Goal: Task Accomplishment & Management: Use online tool/utility

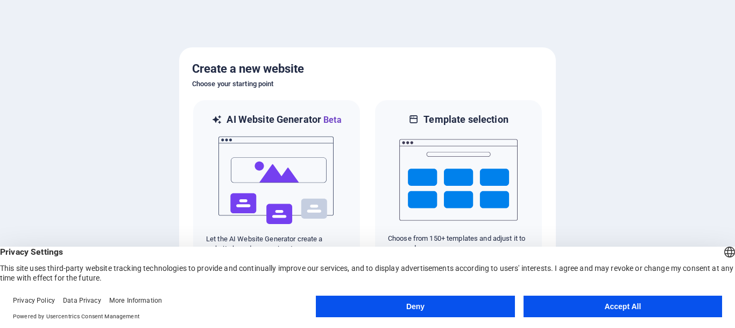
click at [598, 306] on button "Accept All" at bounding box center [622, 306] width 198 height 22
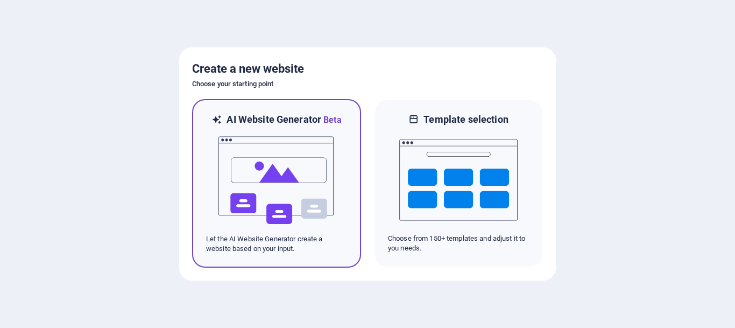
click at [293, 175] on img at bounding box center [276, 180] width 118 height 108
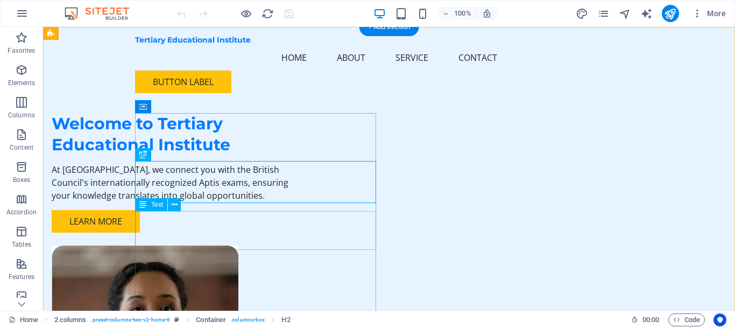
click at [282, 202] on div "At [GEOGRAPHIC_DATA], we connect you with the British Council's internationally…" at bounding box center [172, 182] width 241 height 39
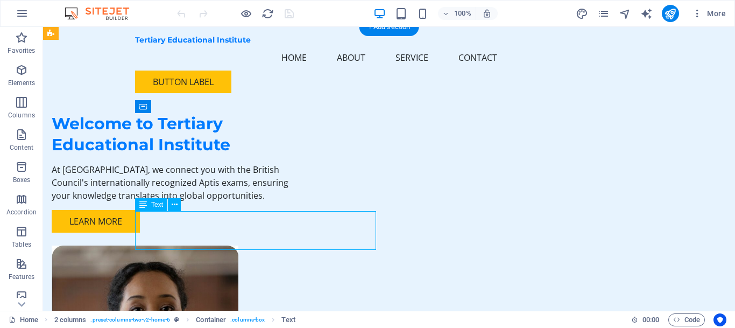
click at [290, 202] on div "At [GEOGRAPHIC_DATA], we connect you with the British Council's internationally…" at bounding box center [172, 182] width 241 height 39
click at [285, 202] on div "At [GEOGRAPHIC_DATA], we connect you with the British Council's internationally…" at bounding box center [172, 182] width 241 height 39
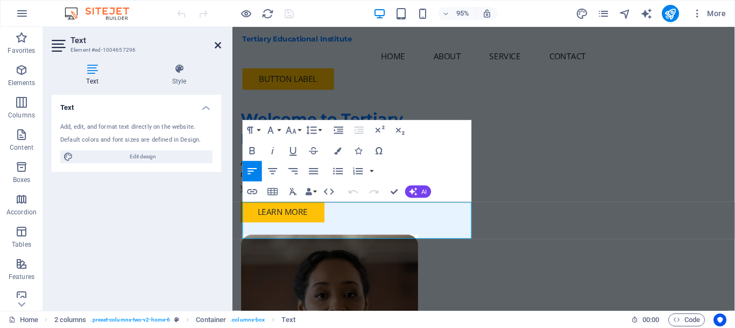
click at [217, 42] on icon at bounding box center [218, 45] width 6 height 9
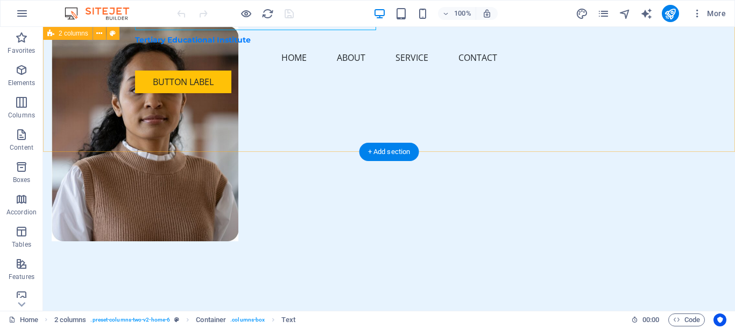
scroll to position [329, 0]
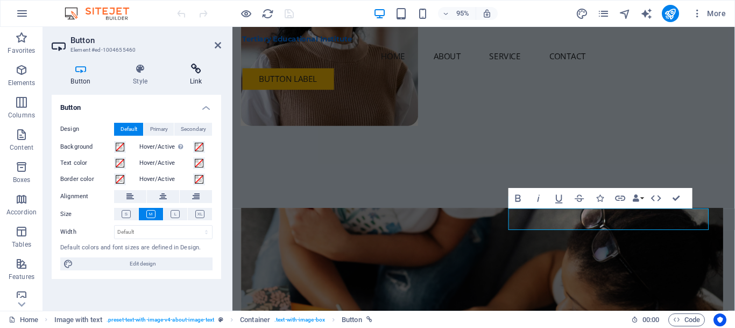
click at [197, 69] on icon at bounding box center [196, 68] width 51 height 11
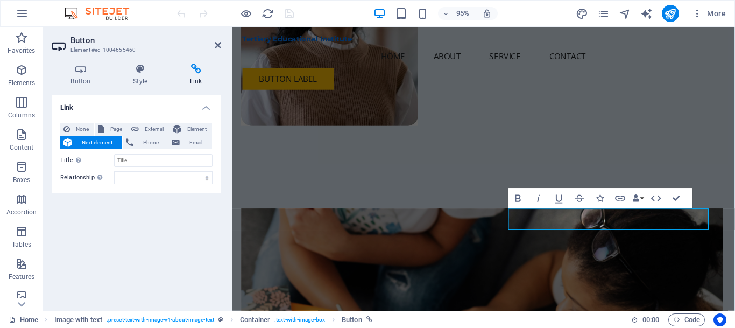
click at [77, 145] on span "Next element" at bounding box center [97, 142] width 44 height 13
click at [129, 161] on input "Title Additional link description, should not be the same as the link text. The…" at bounding box center [163, 160] width 98 height 13
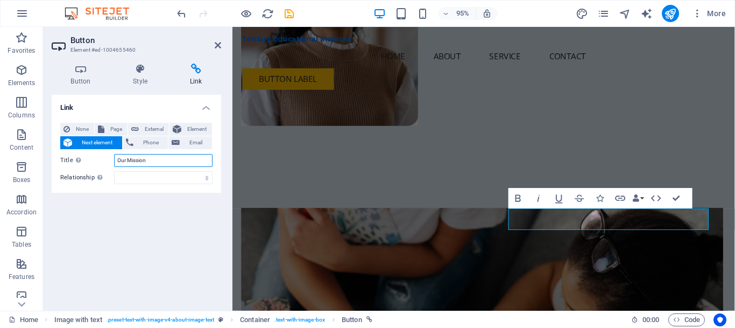
type input "Our Mission"
click at [73, 173] on label "Relationship Sets the relationship of this link to the link target . For exampl…" at bounding box center [87, 177] width 54 height 13
click at [114, 173] on select "alternate author bookmark external help license next nofollow noreferrer noopen…" at bounding box center [163, 177] width 98 height 13
click at [114, 171] on select "alternate author bookmark external help license next nofollow noreferrer noopen…" at bounding box center [163, 177] width 98 height 13
select select "alternate"
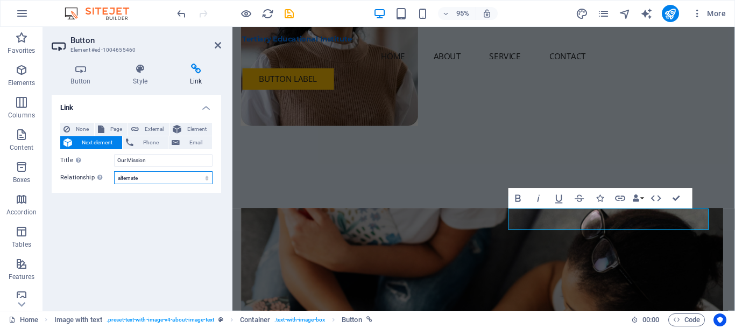
click option "alternate" at bounding box center [0, 0] width 0 height 0
click at [114, 171] on select "alternate author bookmark external help license next nofollow noreferrer noopen…" at bounding box center [163, 177] width 98 height 13
click at [144, 232] on div "Link None Page External Element Next element Phone Email Page Home Subpage Lega…" at bounding box center [136, 198] width 169 height 207
click at [105, 40] on h2 "Button" at bounding box center [145, 40] width 151 height 10
click at [74, 36] on h2 "Button" at bounding box center [145, 40] width 151 height 10
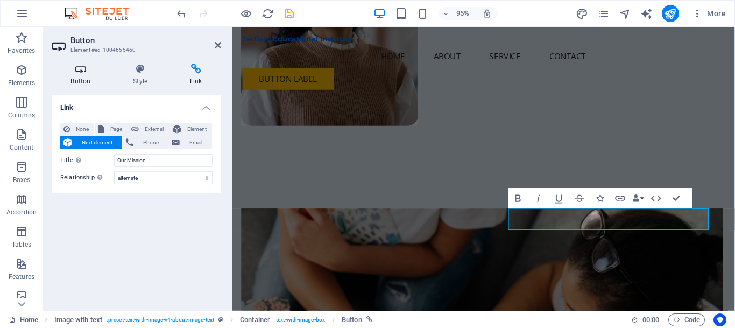
click at [85, 72] on icon at bounding box center [81, 68] width 58 height 11
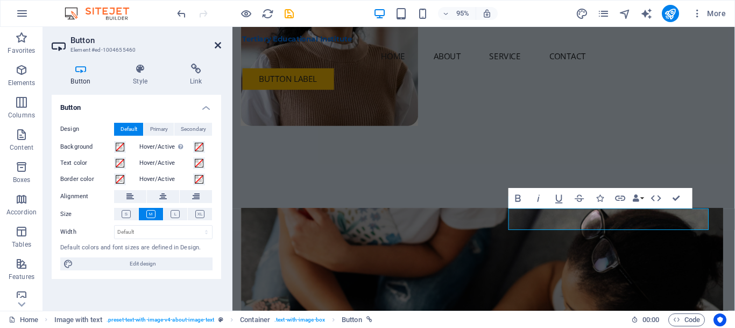
click at [215, 44] on icon at bounding box center [218, 45] width 6 height 9
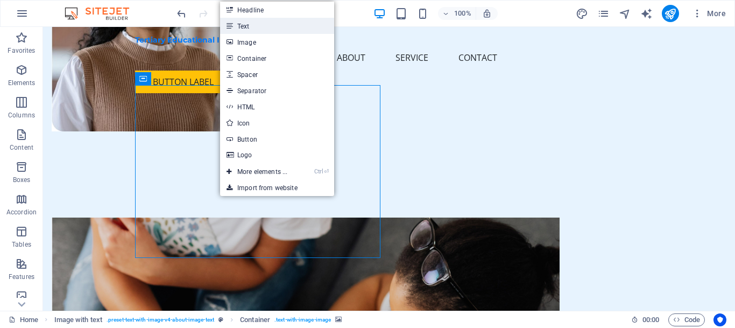
click at [248, 27] on link "Text" at bounding box center [277, 26] width 114 height 16
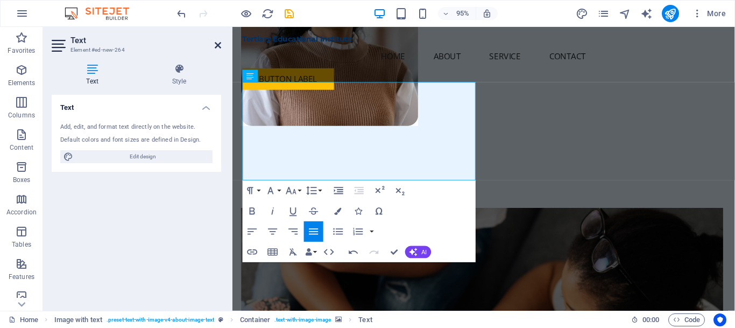
click at [215, 45] on icon at bounding box center [218, 45] width 6 height 9
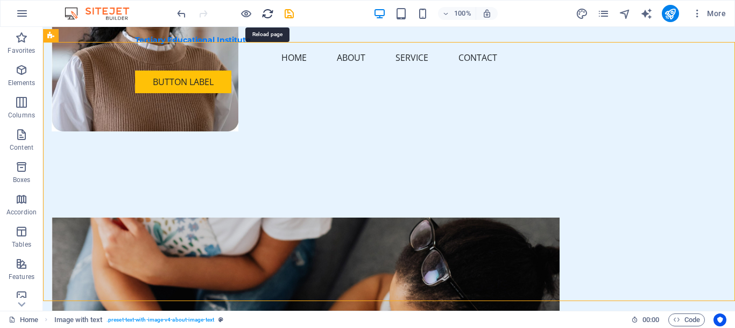
click at [264, 13] on icon "reload" at bounding box center [267, 14] width 12 height 12
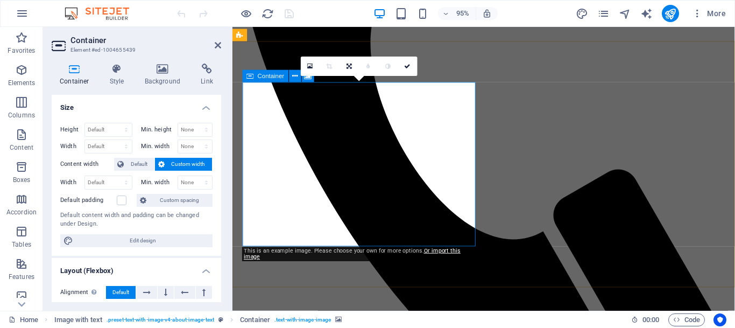
click at [350, 62] on link at bounding box center [348, 65] width 19 height 19
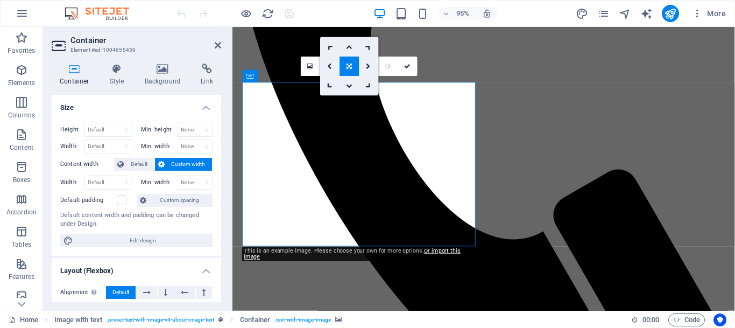
click at [350, 62] on link at bounding box center [348, 65] width 19 height 19
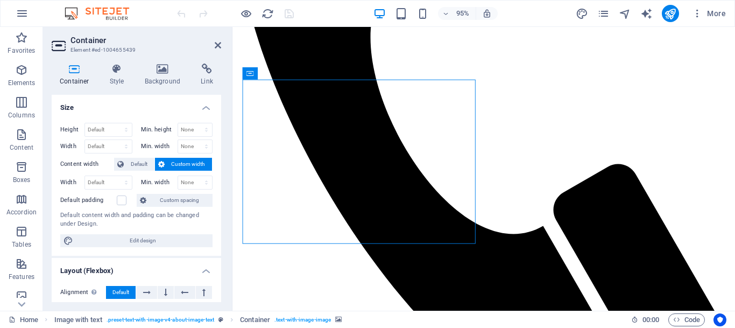
drag, startPoint x: 394, startPoint y: 159, endPoint x: 590, endPoint y: 283, distance: 232.0
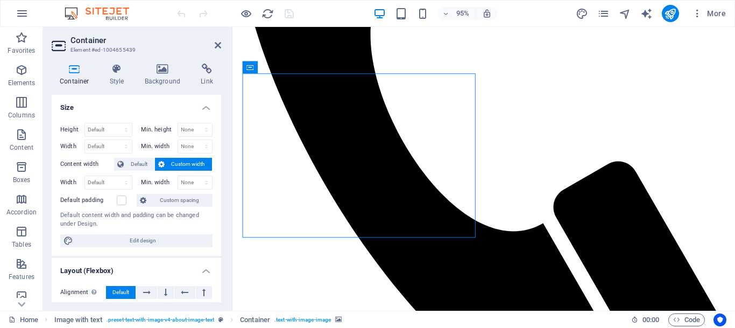
drag, startPoint x: 423, startPoint y: 128, endPoint x: 506, endPoint y: 268, distance: 162.5
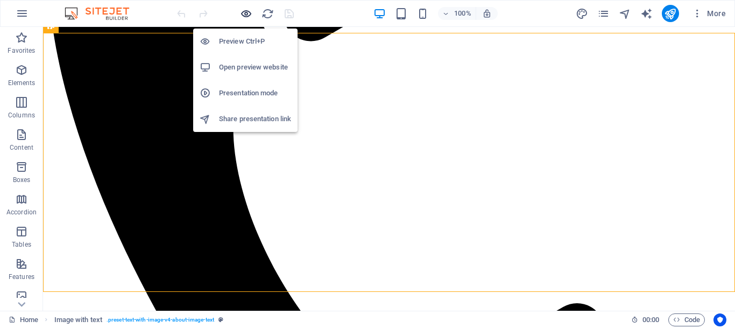
click at [246, 13] on icon "button" at bounding box center [246, 14] width 12 height 12
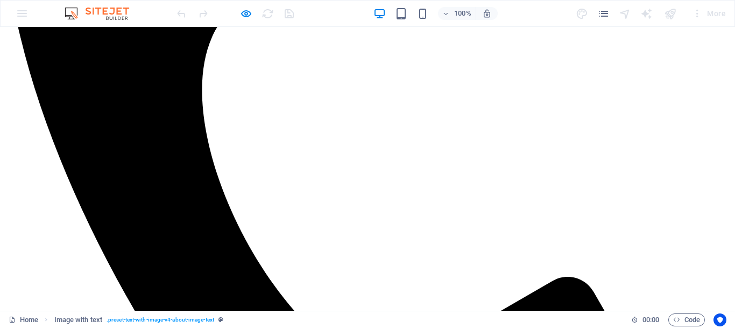
scroll to position [395, 0]
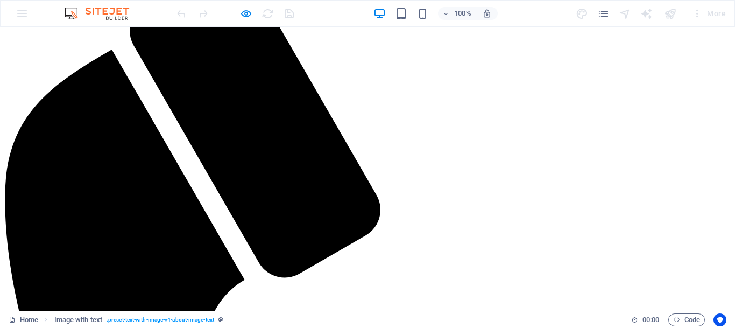
scroll to position [0, 0]
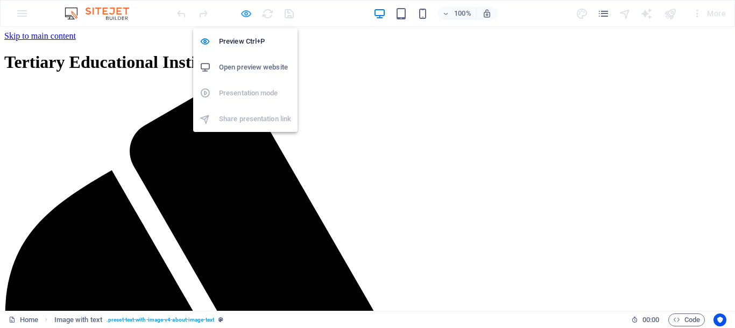
click at [247, 14] on icon "button" at bounding box center [246, 14] width 12 height 12
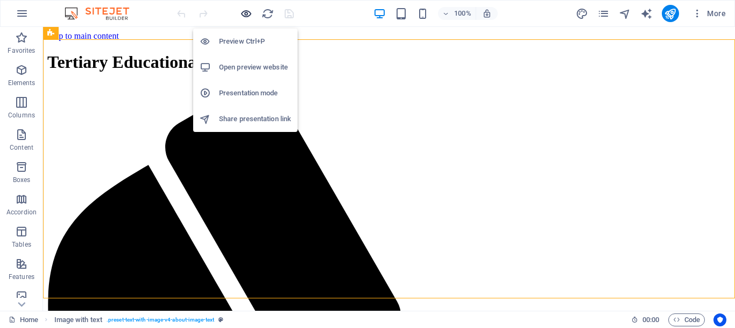
scroll to position [332, 0]
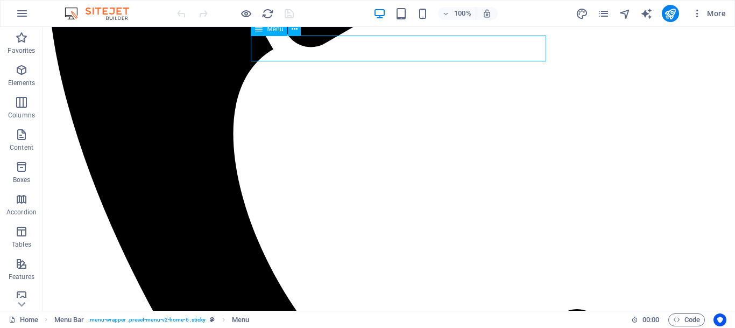
select select
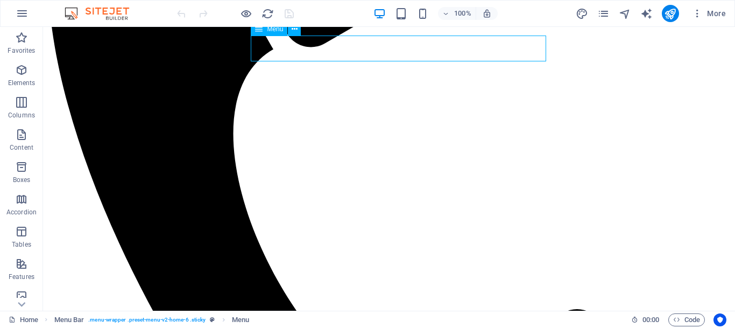
select select
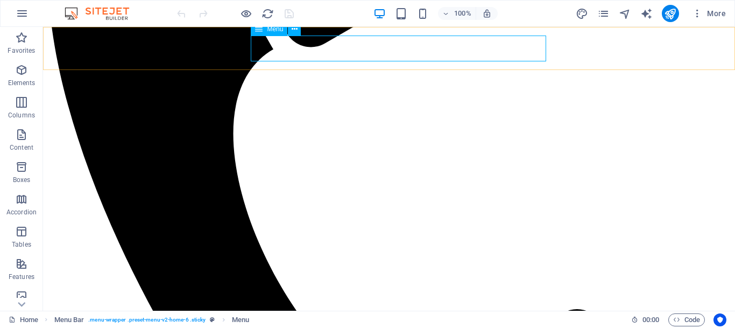
select select
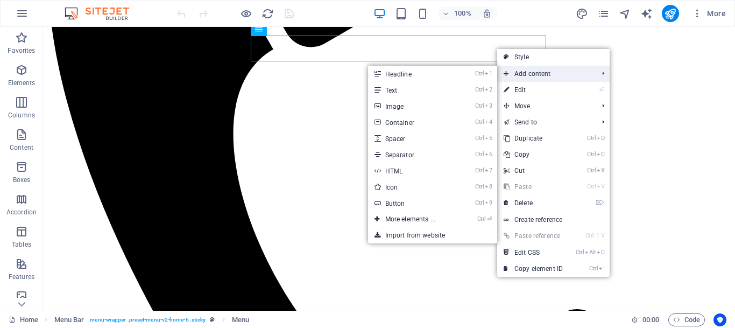
click at [522, 74] on span "Add content" at bounding box center [545, 74] width 96 height 16
click at [396, 88] on link "Ctrl 2 Text" at bounding box center [412, 90] width 89 height 16
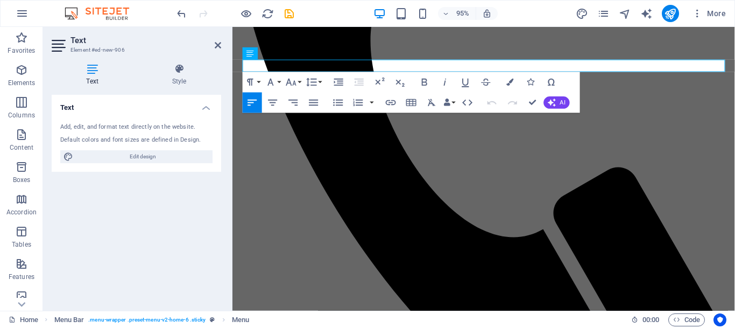
scroll to position [367, 0]
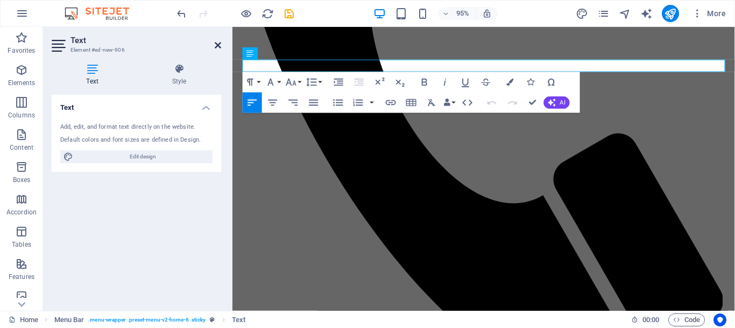
click at [217, 46] on icon at bounding box center [218, 45] width 6 height 9
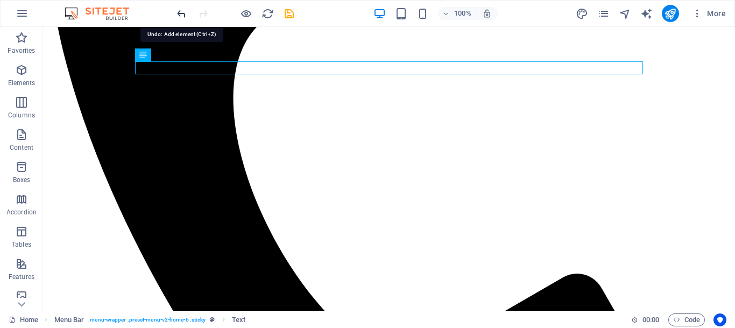
click at [180, 18] on icon "undo" at bounding box center [181, 14] width 12 height 12
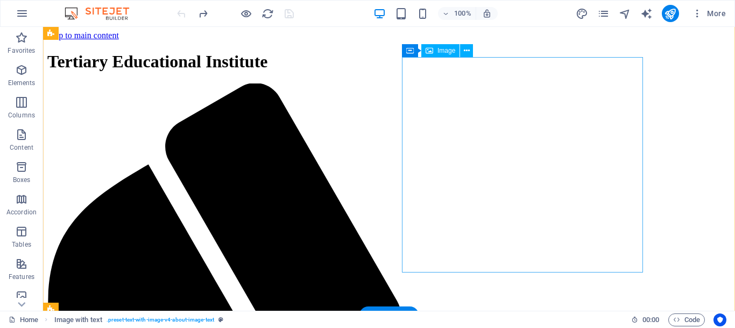
scroll to position [0, 0]
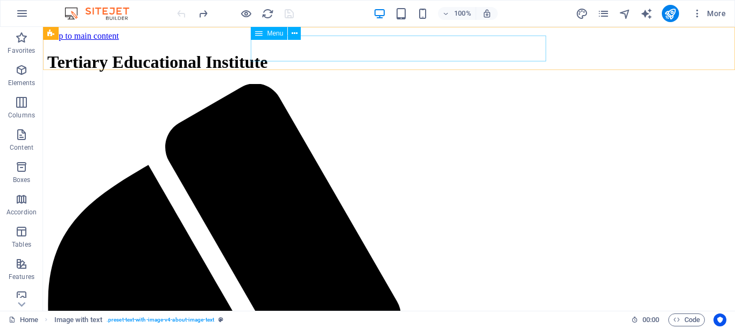
click at [269, 30] on span "Menu" at bounding box center [275, 33] width 16 height 6
click at [297, 34] on button at bounding box center [294, 33] width 13 height 13
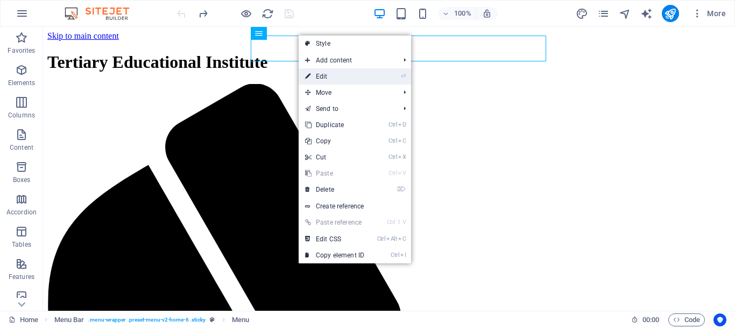
click at [324, 75] on link "⏎ Edit" at bounding box center [335, 76] width 72 height 16
select select
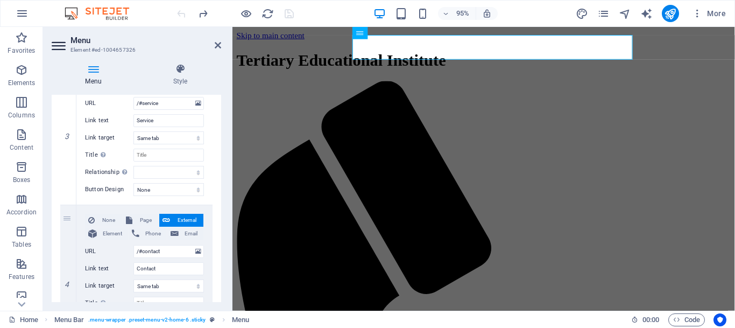
scroll to position [517, 0]
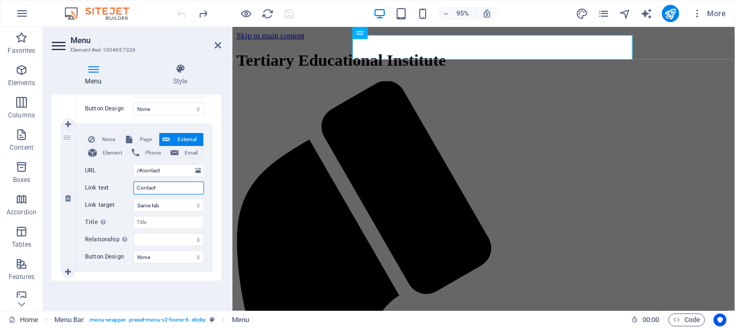
click at [177, 188] on input "Contact" at bounding box center [168, 187] width 70 height 13
click at [151, 151] on span "Phone" at bounding box center [153, 152] width 21 height 13
select select
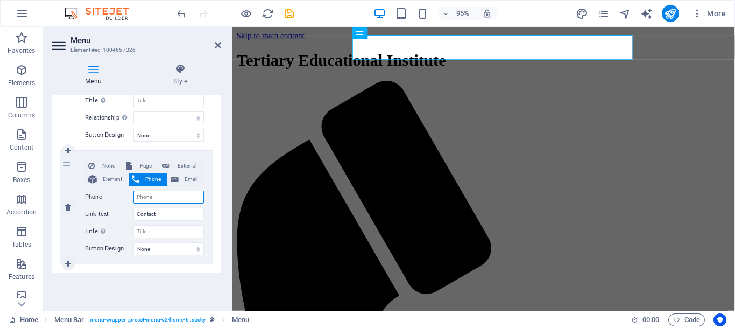
scroll to position [491, 0]
type input "07"
select select
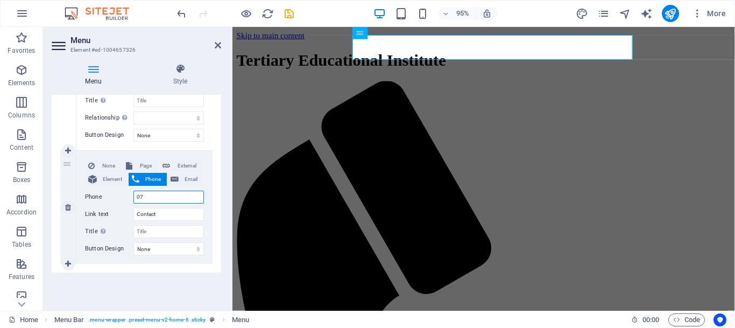
type input "077"
select select
type input "077 3"
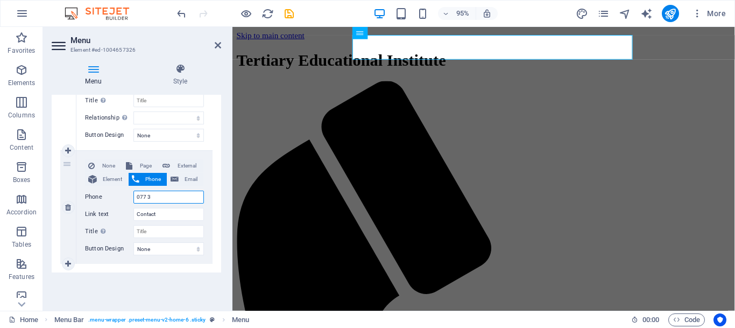
select select
type input "077 327"
select select
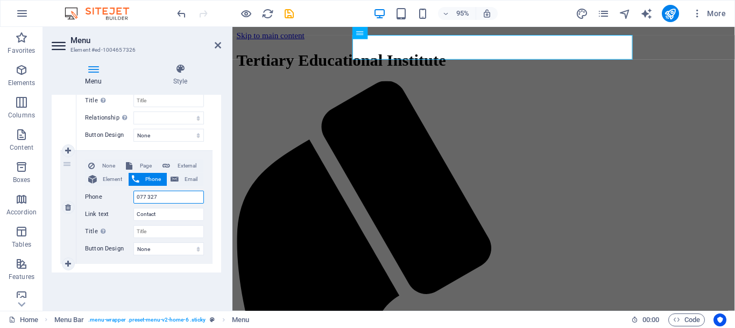
select select
type input "077 3273780"
select select
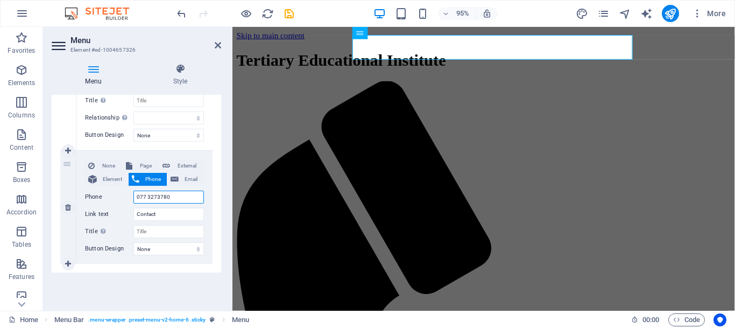
select select
type input "077 3273780"
click at [181, 211] on input "Contact" at bounding box center [168, 214] width 70 height 13
click at [196, 179] on span "Email" at bounding box center [191, 179] width 18 height 13
select select
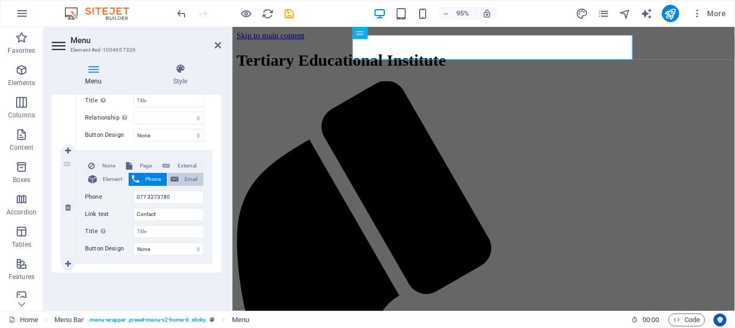
select select
click at [178, 198] on input "Email" at bounding box center [168, 196] width 70 height 13
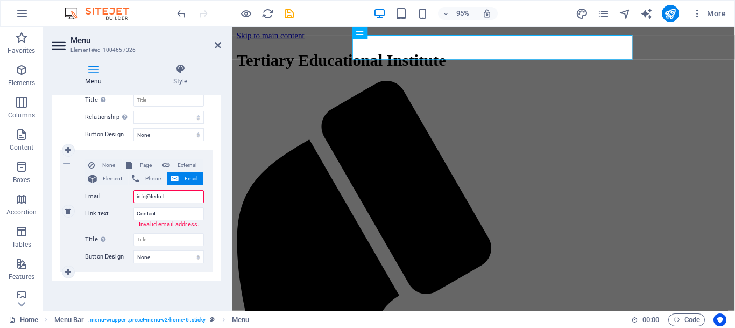
type input "info@tedu.lk"
select select
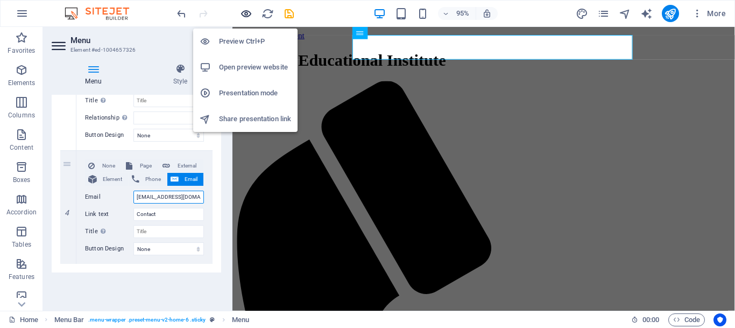
type input "info@tedu.lk"
click at [247, 11] on icon "button" at bounding box center [246, 14] width 12 height 12
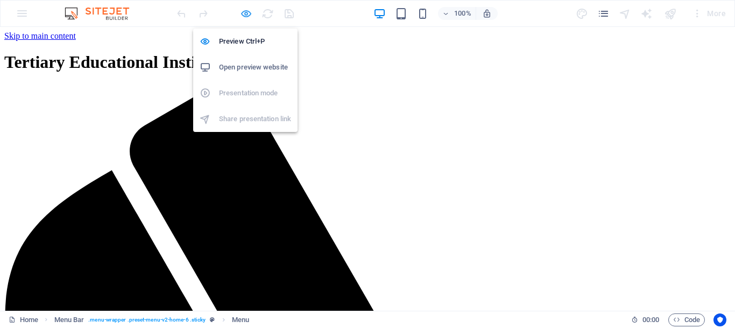
click at [247, 13] on icon "button" at bounding box center [246, 14] width 12 height 12
select select
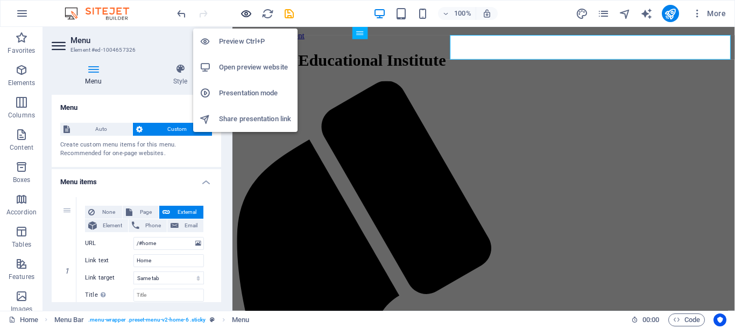
scroll to position [463, 0]
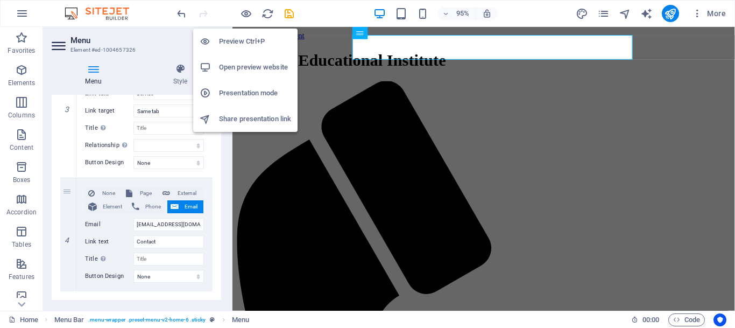
click at [262, 69] on h6 "Open preview website" at bounding box center [255, 67] width 72 height 13
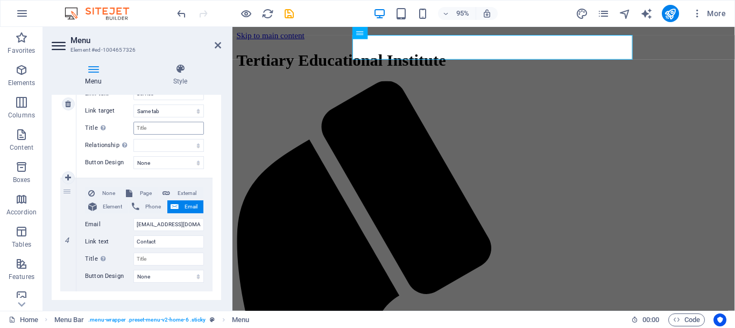
scroll to position [491, 0]
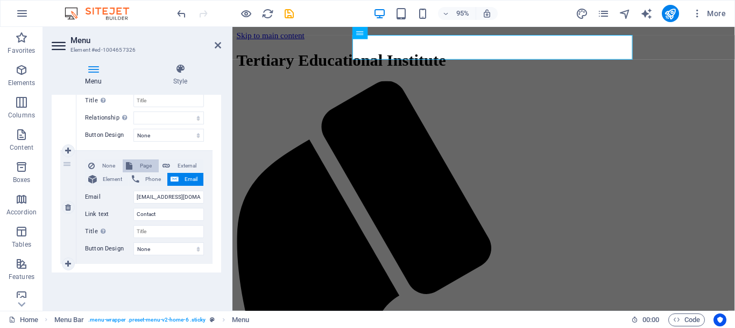
click at [144, 163] on span "Page" at bounding box center [146, 165] width 20 height 13
select select
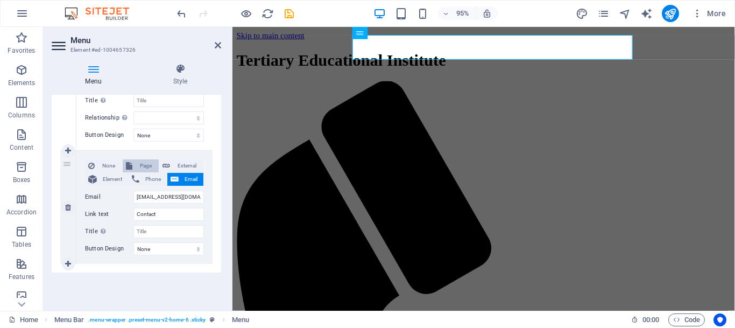
select select
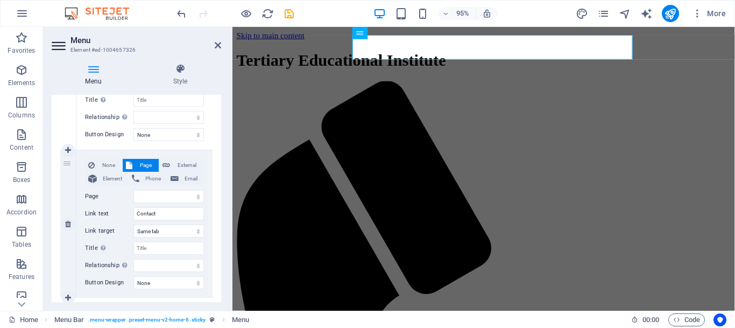
click at [144, 163] on span "Page" at bounding box center [146, 165] width 20 height 13
click at [158, 177] on span "Phone" at bounding box center [153, 178] width 21 height 13
select select
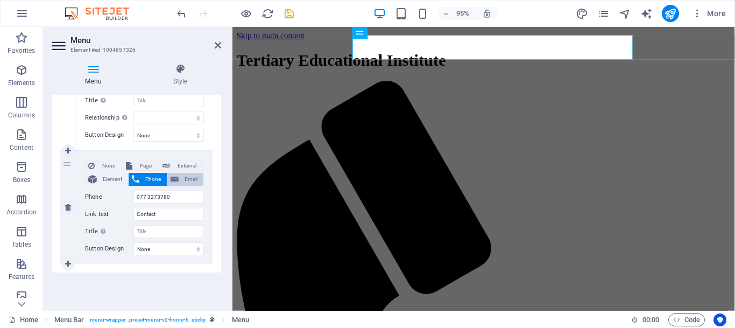
click at [188, 179] on span "Email" at bounding box center [191, 179] width 18 height 13
select select
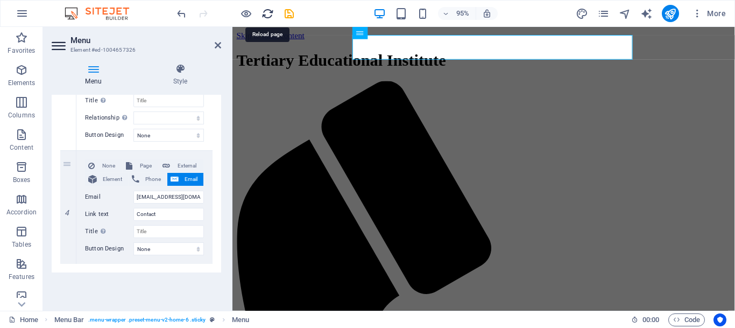
click at [267, 11] on icon "reload" at bounding box center [267, 14] width 12 height 12
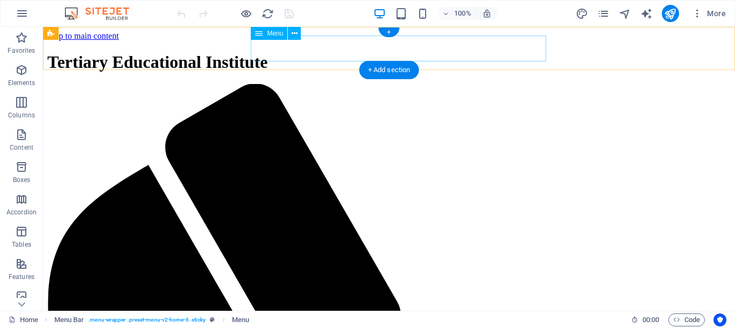
scroll to position [0, 0]
click at [262, 33] on icon at bounding box center [259, 33] width 8 height 13
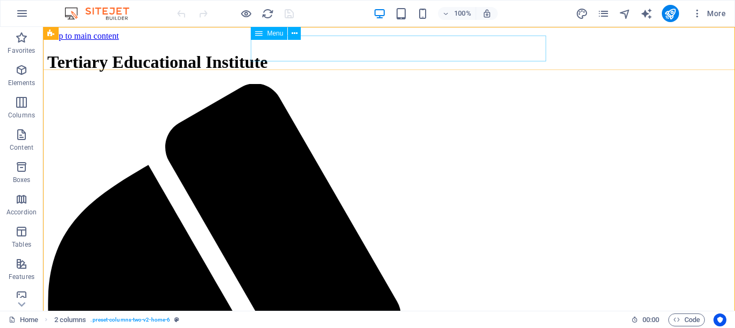
click at [271, 33] on span "Menu" at bounding box center [275, 33] width 16 height 6
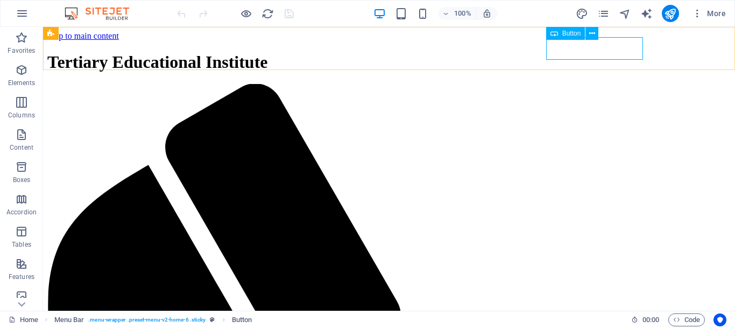
click at [571, 34] on span "Button" at bounding box center [571, 33] width 19 height 6
click at [594, 32] on icon at bounding box center [592, 33] width 6 height 11
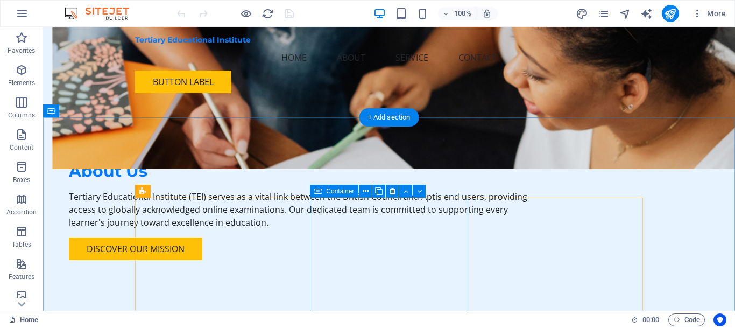
scroll to position [643, 0]
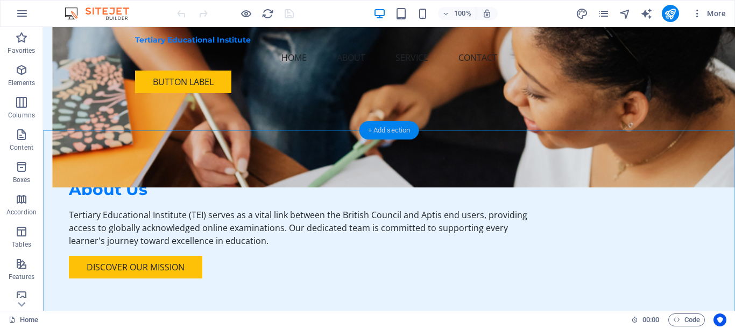
click at [381, 128] on div "+ Add section" at bounding box center [389, 130] width 60 height 18
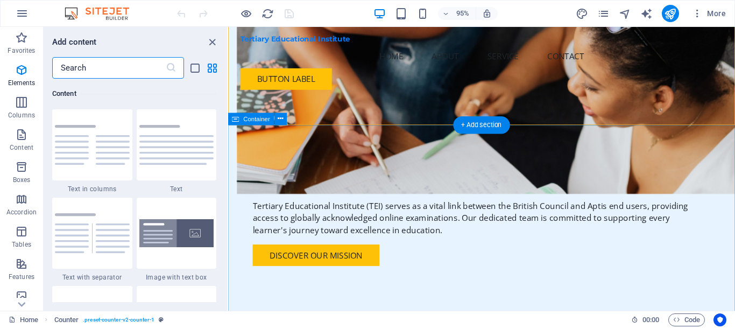
scroll to position [1962, 0]
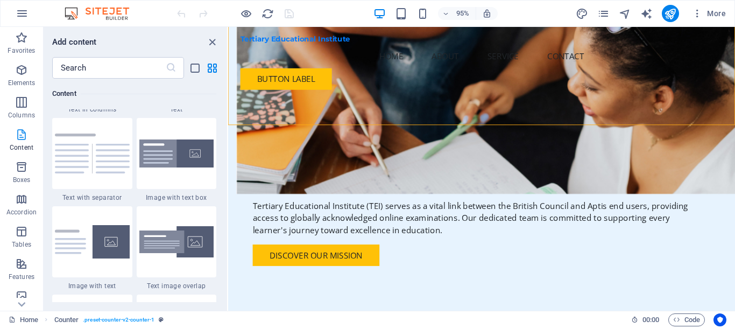
click at [24, 137] on icon "button" at bounding box center [21, 134] width 13 height 13
click at [212, 69] on icon "grid-view" at bounding box center [212, 68] width 12 height 12
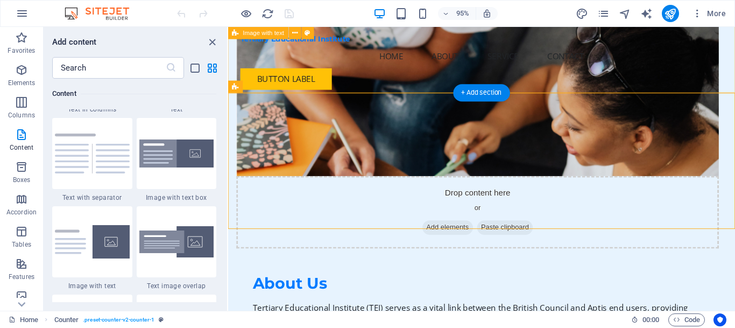
scroll to position [533, 0]
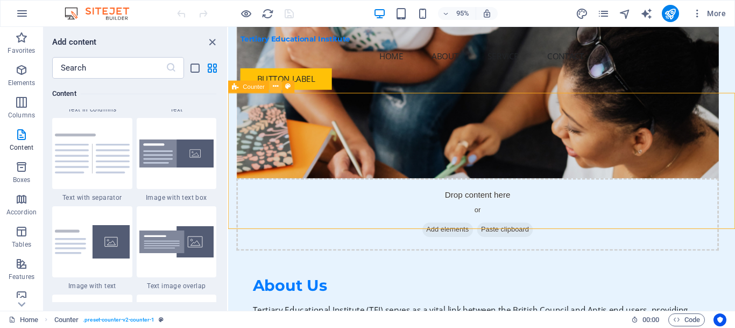
click at [273, 87] on icon at bounding box center [275, 86] width 5 height 11
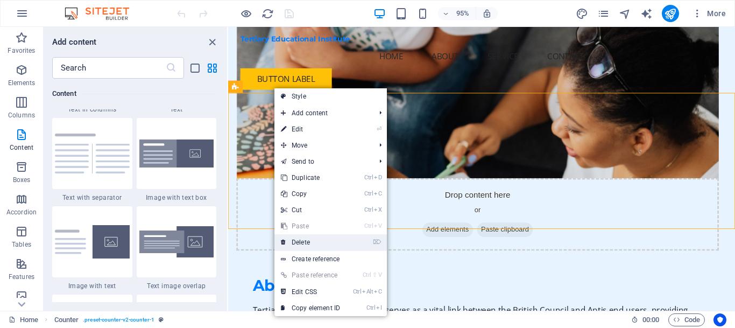
click at [309, 236] on link "⌦ Delete" at bounding box center [310, 242] width 72 height 16
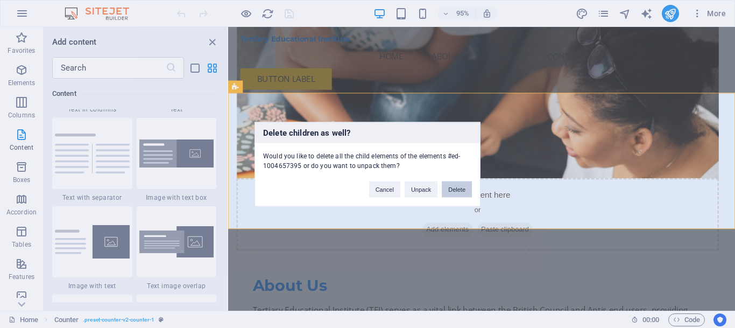
click at [455, 189] on button "Delete" at bounding box center [457, 189] width 30 height 16
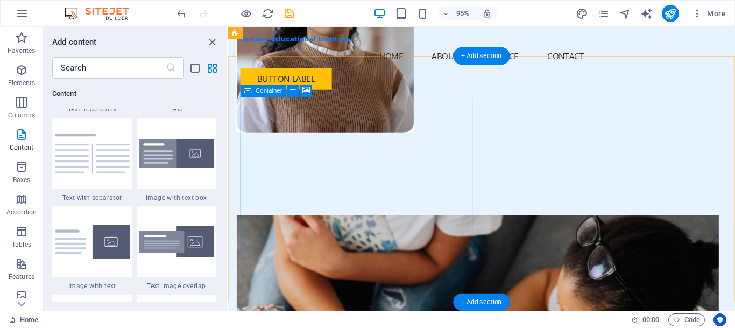
scroll to position [314, 0]
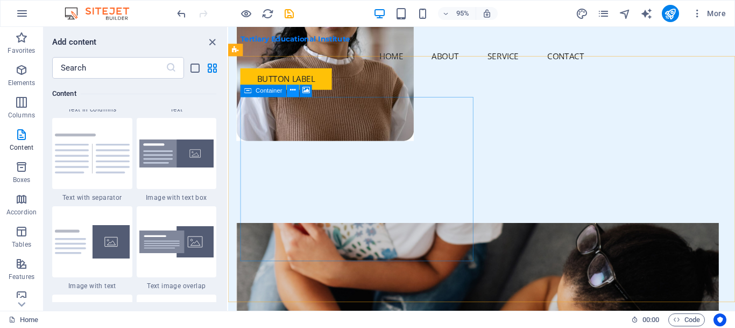
click at [294, 89] on icon at bounding box center [292, 90] width 5 height 11
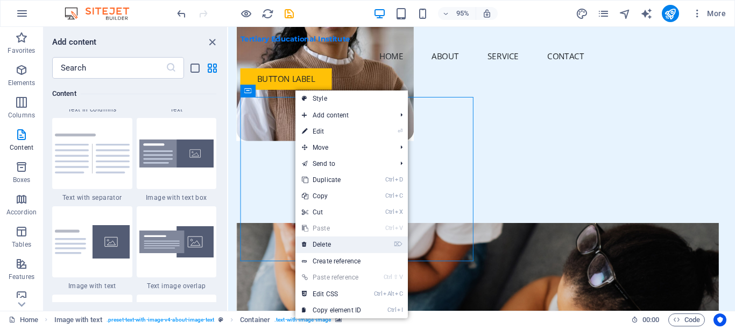
click at [332, 244] on link "⌦ Delete" at bounding box center [331, 244] width 72 height 16
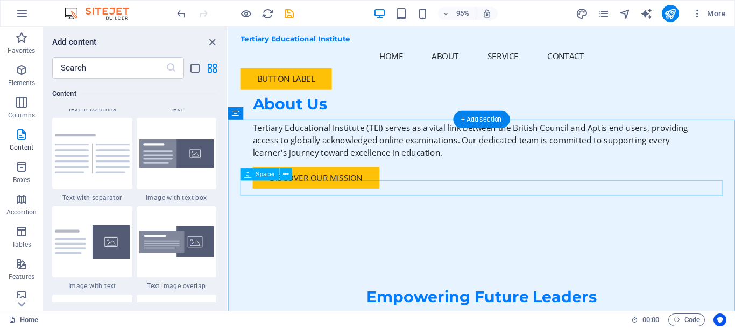
scroll to position [478, 0]
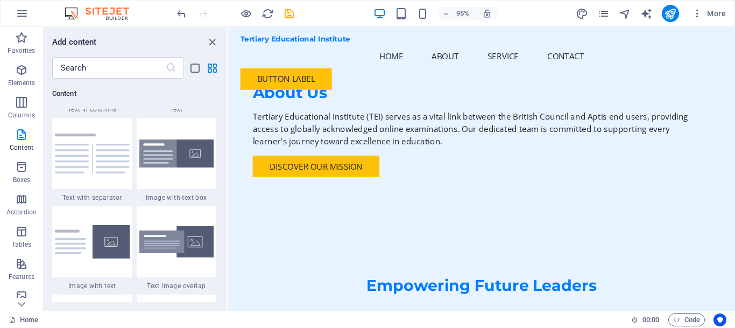
click at [174, 19] on div "95% More" at bounding box center [368, 14] width 734 height 26
click at [177, 16] on icon "undo" at bounding box center [181, 14] width 12 height 12
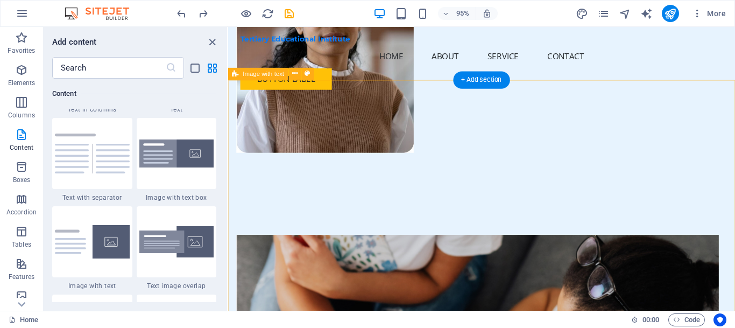
scroll to position [243, 0]
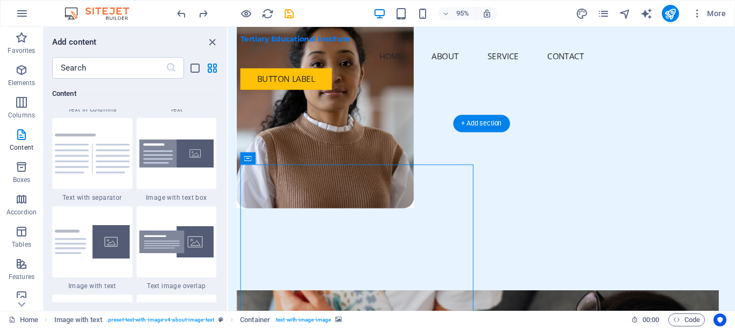
drag, startPoint x: 452, startPoint y: 246, endPoint x: 468, endPoint y: 160, distance: 87.0
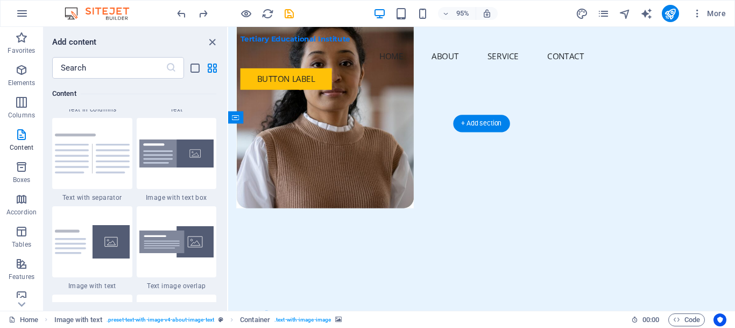
drag, startPoint x: 468, startPoint y: 172, endPoint x: 327, endPoint y: 180, distance: 141.7
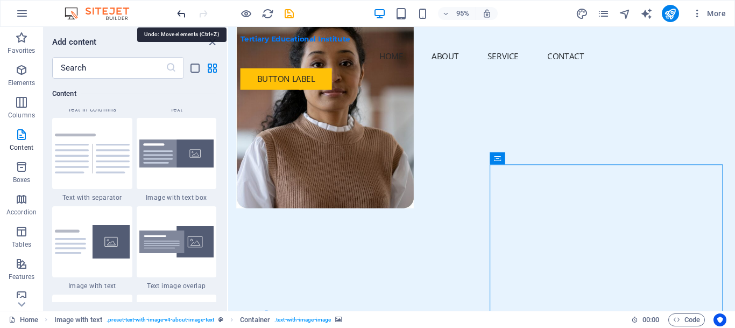
click at [180, 16] on icon "undo" at bounding box center [181, 14] width 12 height 12
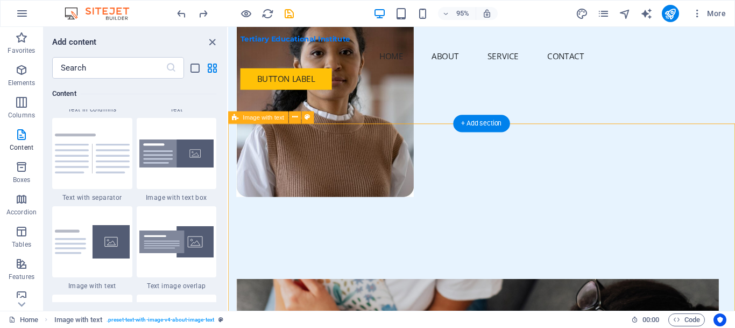
scroll to position [407, 0]
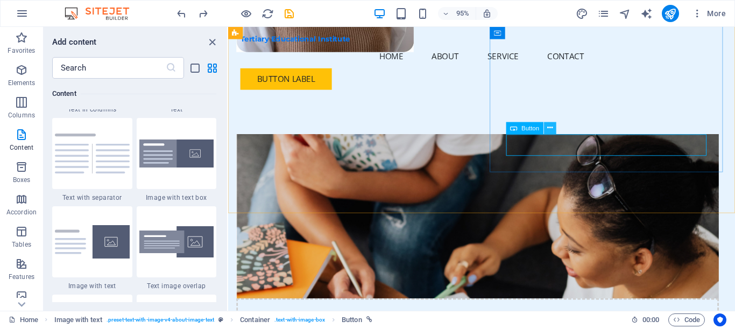
click at [551, 130] on icon at bounding box center [549, 128] width 5 height 11
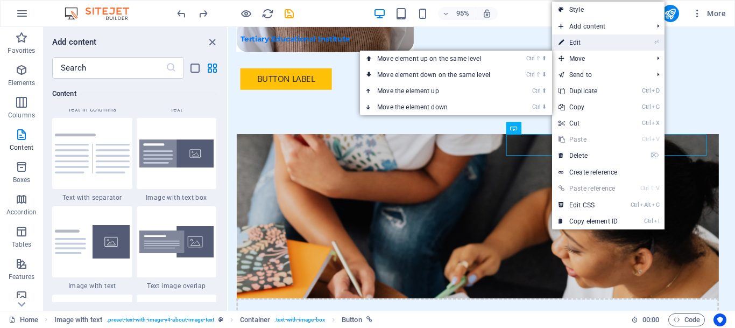
click at [597, 43] on link "⏎ Edit" at bounding box center [588, 42] width 72 height 16
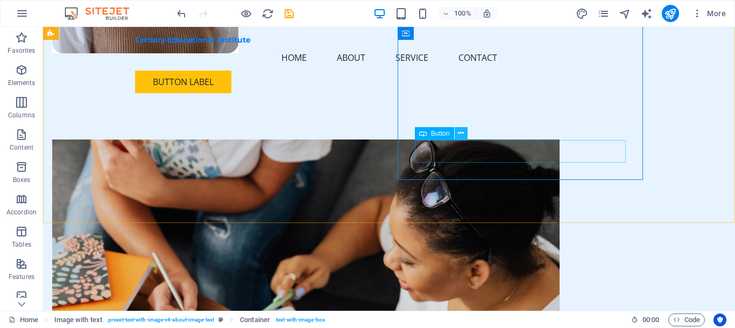
click at [460, 136] on icon at bounding box center [461, 132] width 6 height 11
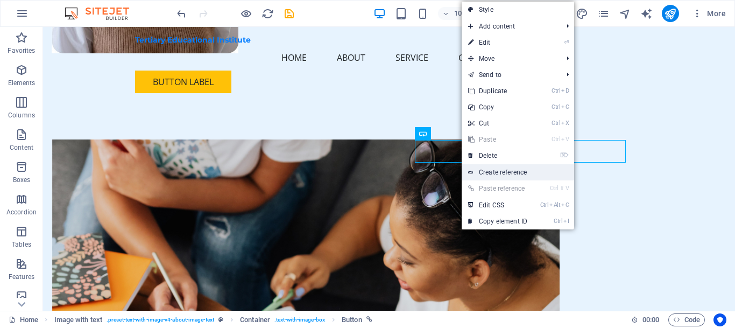
click at [494, 169] on link "Create reference" at bounding box center [517, 172] width 112 height 16
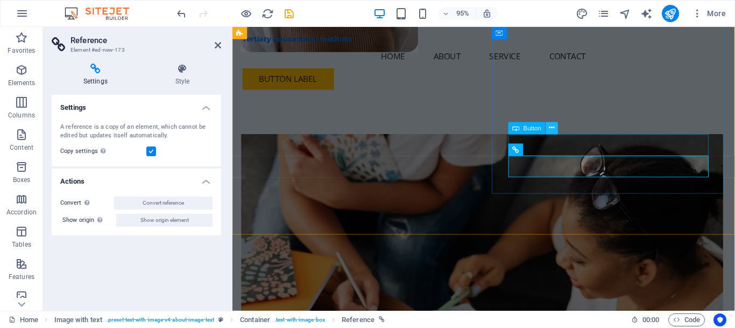
click at [549, 128] on icon at bounding box center [551, 128] width 5 height 11
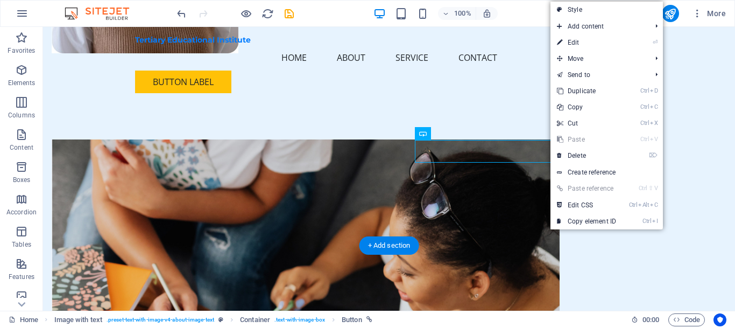
click at [295, 153] on figure at bounding box center [306, 236] width 508 height 195
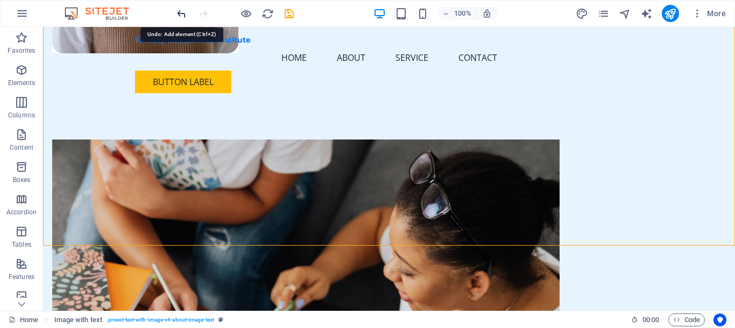
click at [178, 10] on icon "undo" at bounding box center [181, 14] width 12 height 12
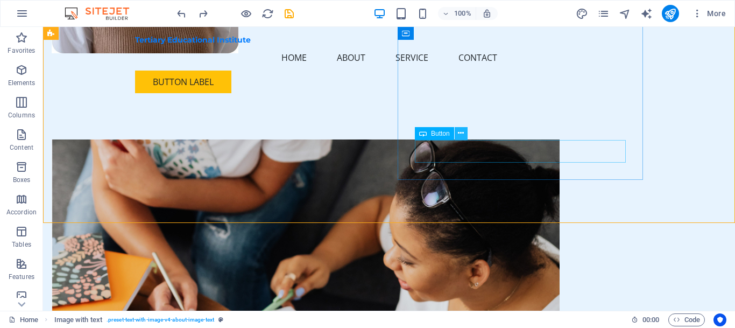
click at [457, 132] on button at bounding box center [460, 133] width 13 height 13
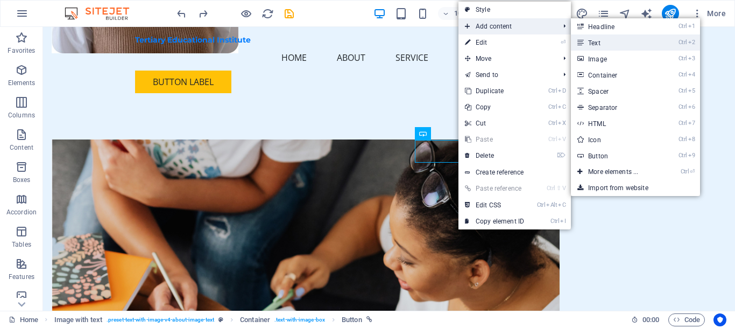
click at [600, 41] on link "Ctrl 2 Text" at bounding box center [615, 42] width 89 height 16
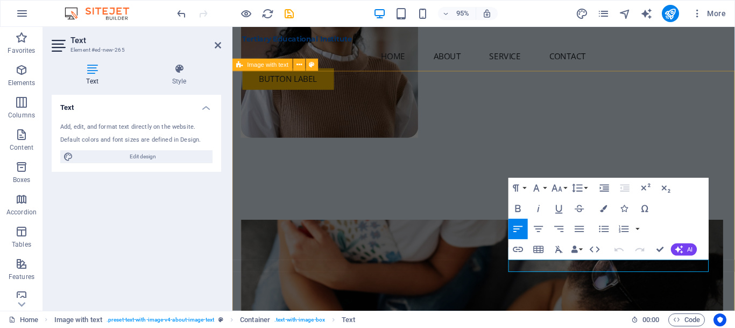
scroll to position [297, 0]
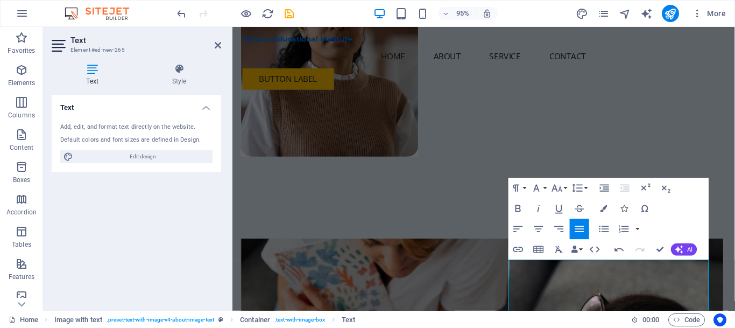
click at [154, 191] on div "Text Add, edit, and format text directly on the website. Default colors and fon…" at bounding box center [136, 198] width 169 height 207
click at [269, 12] on icon "reload" at bounding box center [267, 14] width 12 height 12
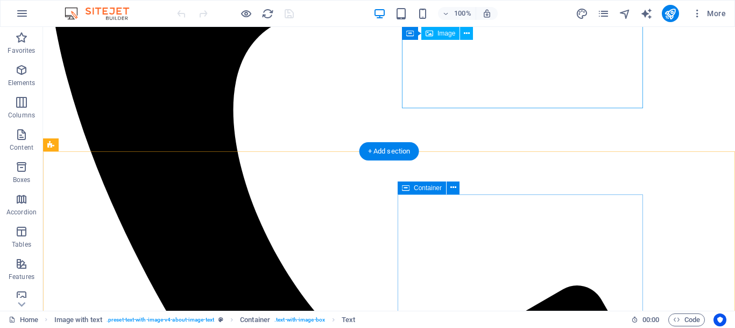
scroll to position [384, 0]
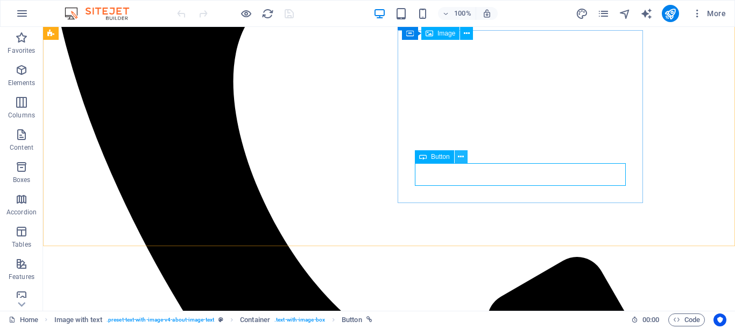
click at [460, 155] on icon at bounding box center [461, 156] width 6 height 11
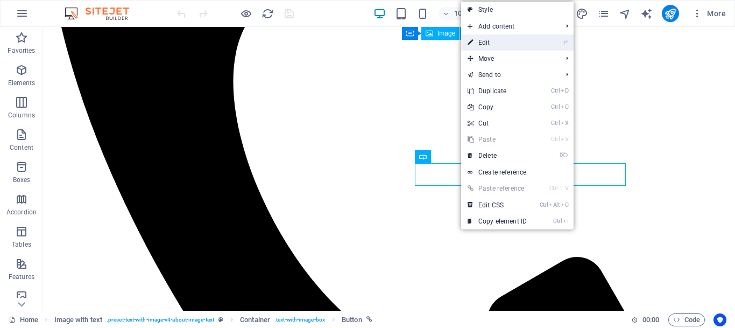
click at [503, 45] on link "⏎ Edit" at bounding box center [497, 42] width 72 height 16
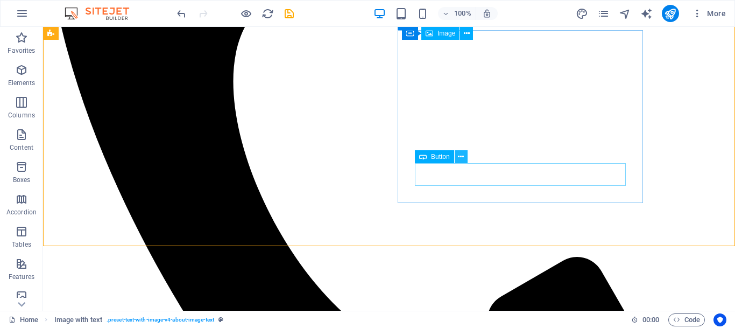
click at [461, 158] on icon at bounding box center [461, 156] width 6 height 11
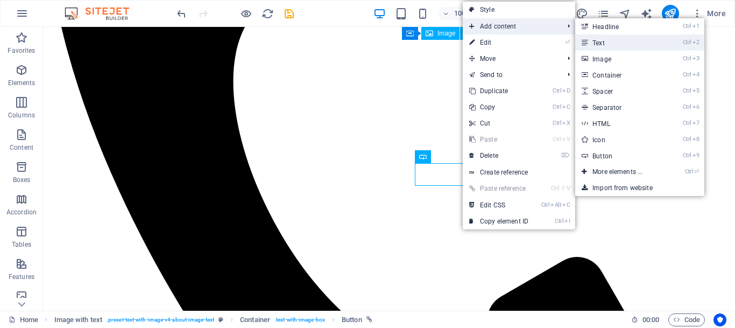
click at [613, 45] on link "Ctrl 2 Text" at bounding box center [619, 42] width 89 height 16
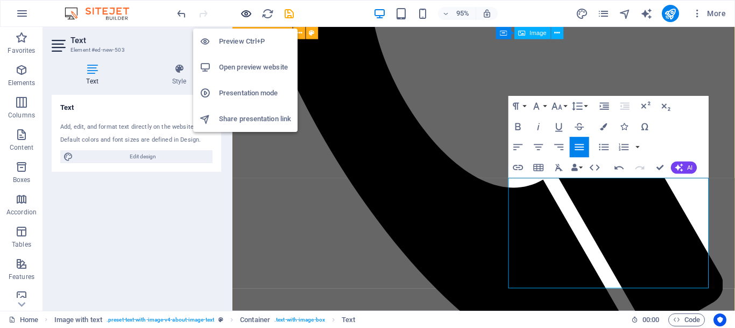
click at [246, 13] on icon "button" at bounding box center [246, 14] width 12 height 12
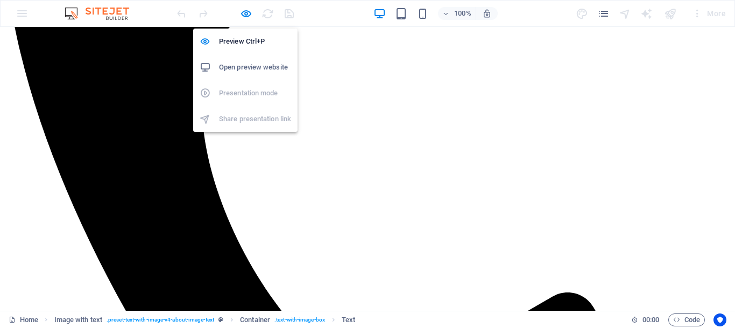
click at [260, 63] on h6 "Open preview website" at bounding box center [255, 67] width 72 height 13
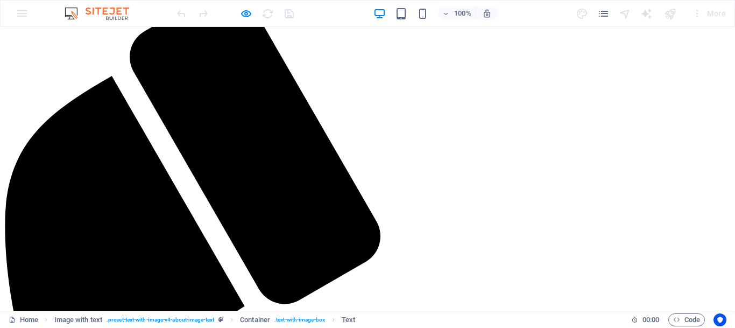
scroll to position [61, 0]
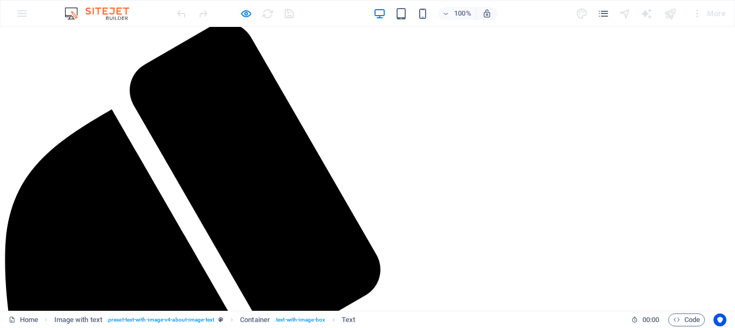
click at [207, 11] on span "Tertiary Educational Institute" at bounding box center [114, 0] width 221 height 19
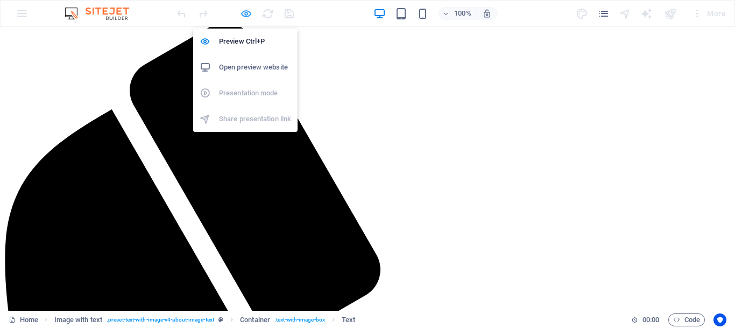
click at [240, 11] on icon "button" at bounding box center [246, 14] width 12 height 12
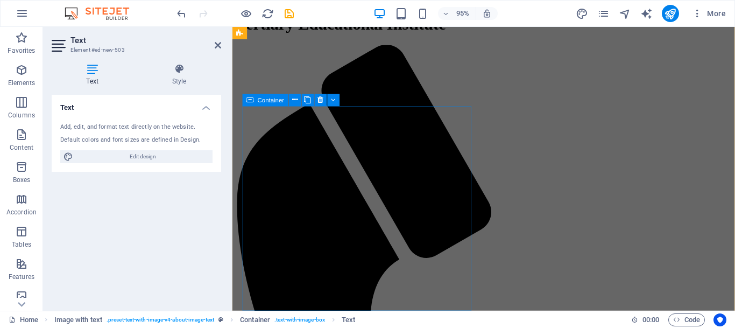
scroll to position [0, 0]
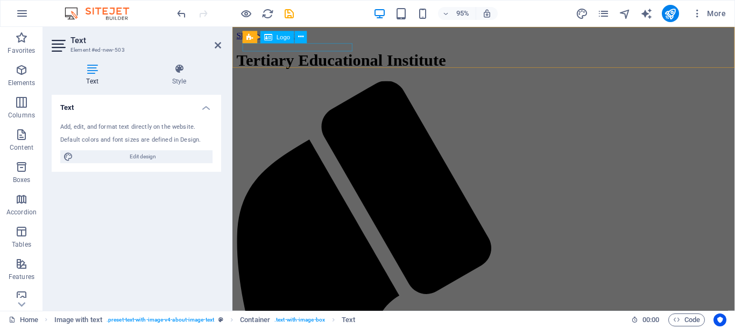
click at [307, 52] on div "Tertiary Educational Institute" at bounding box center [497, 62] width 520 height 20
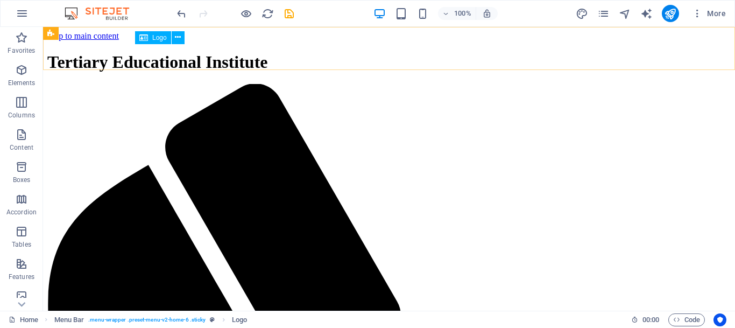
click at [173, 52] on div "Tertiary Educational Institute" at bounding box center [388, 62] width 683 height 20
click at [158, 38] on span "Logo" at bounding box center [159, 37] width 15 height 6
click at [178, 38] on icon at bounding box center [178, 37] width 6 height 11
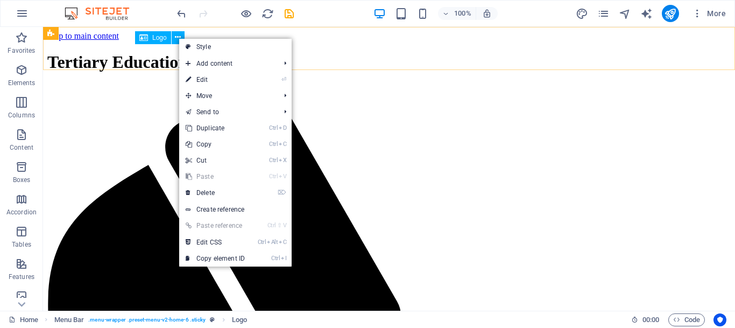
click at [152, 37] on div "Logo" at bounding box center [153, 37] width 36 height 13
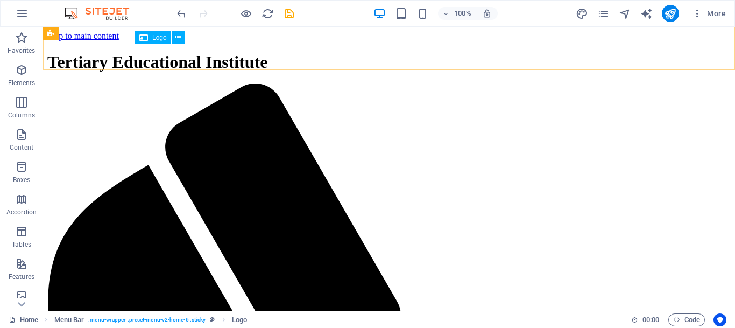
click at [146, 37] on icon at bounding box center [143, 37] width 9 height 13
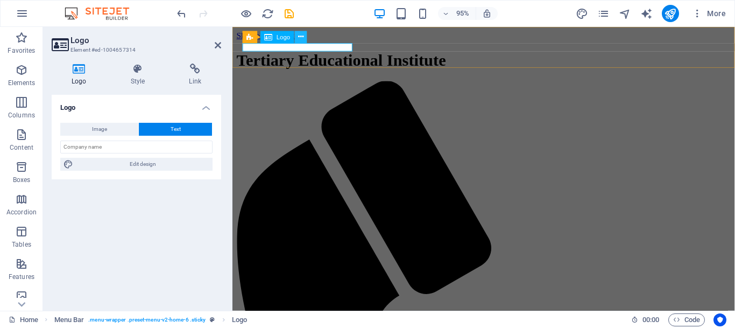
click at [299, 39] on icon at bounding box center [300, 37] width 5 height 11
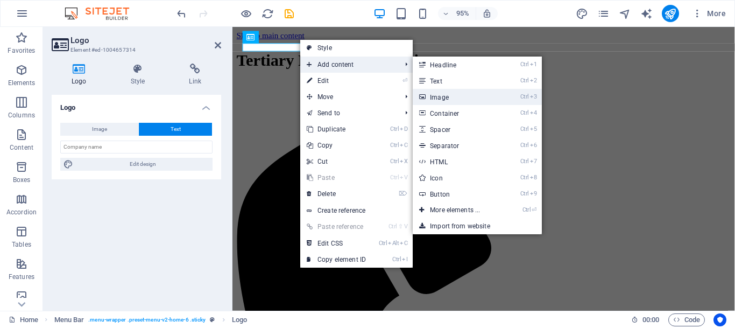
click at [439, 96] on link "Ctrl 3 Image" at bounding box center [457, 97] width 89 height 16
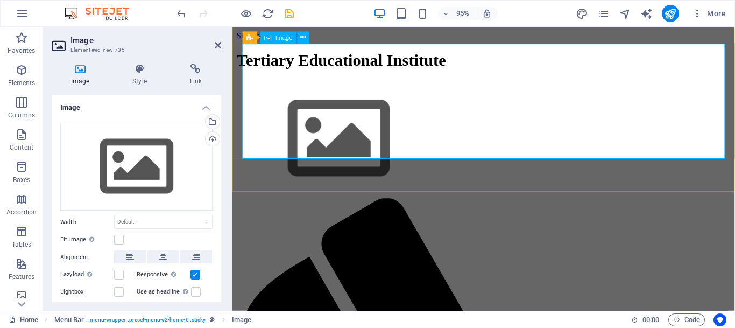
click at [374, 95] on figure at bounding box center [497, 145] width 520 height 123
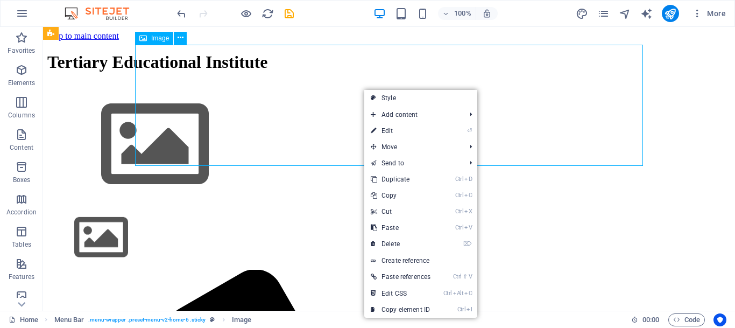
click at [233, 89] on figure at bounding box center [388, 145] width 683 height 123
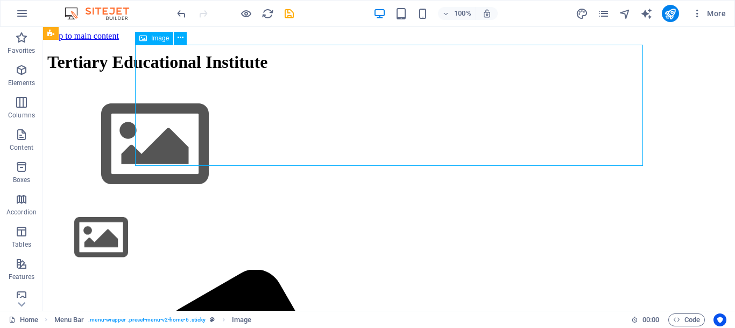
click at [233, 89] on figure at bounding box center [388, 145] width 683 height 123
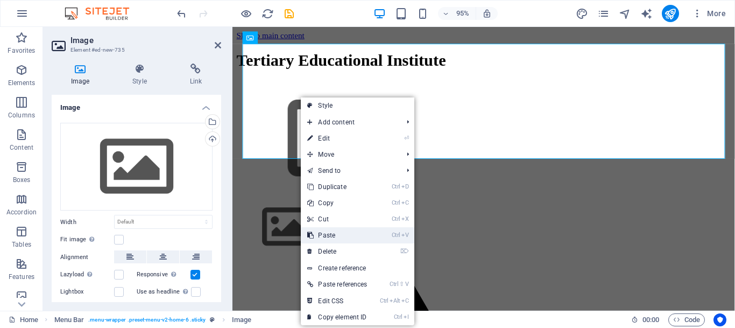
click at [342, 231] on link "Ctrl V Paste" at bounding box center [337, 235] width 73 height 16
